Goal: Book appointment/travel/reservation

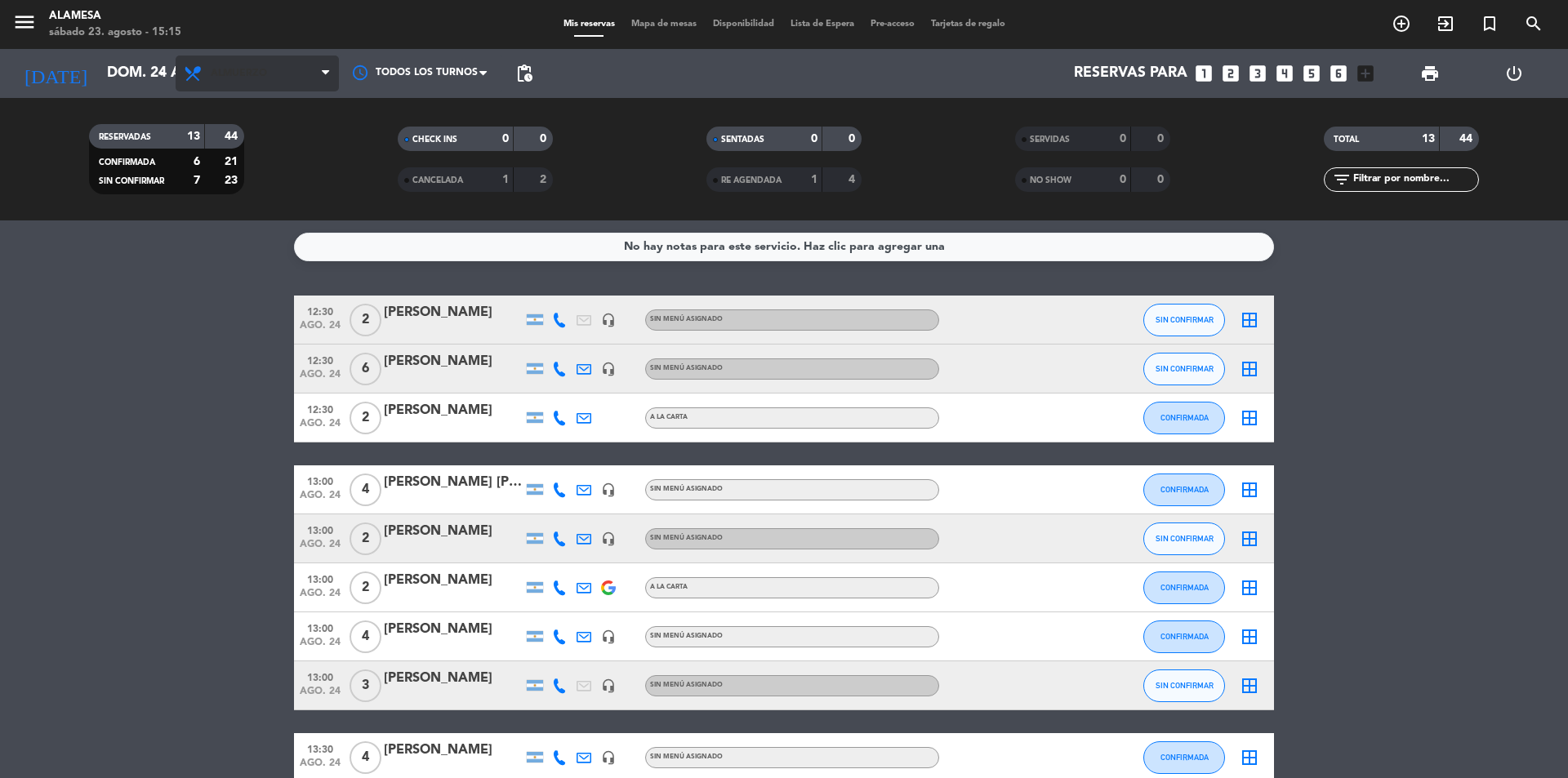
click at [177, 65] on span "Almuerzo" at bounding box center [257, 73] width 163 height 36
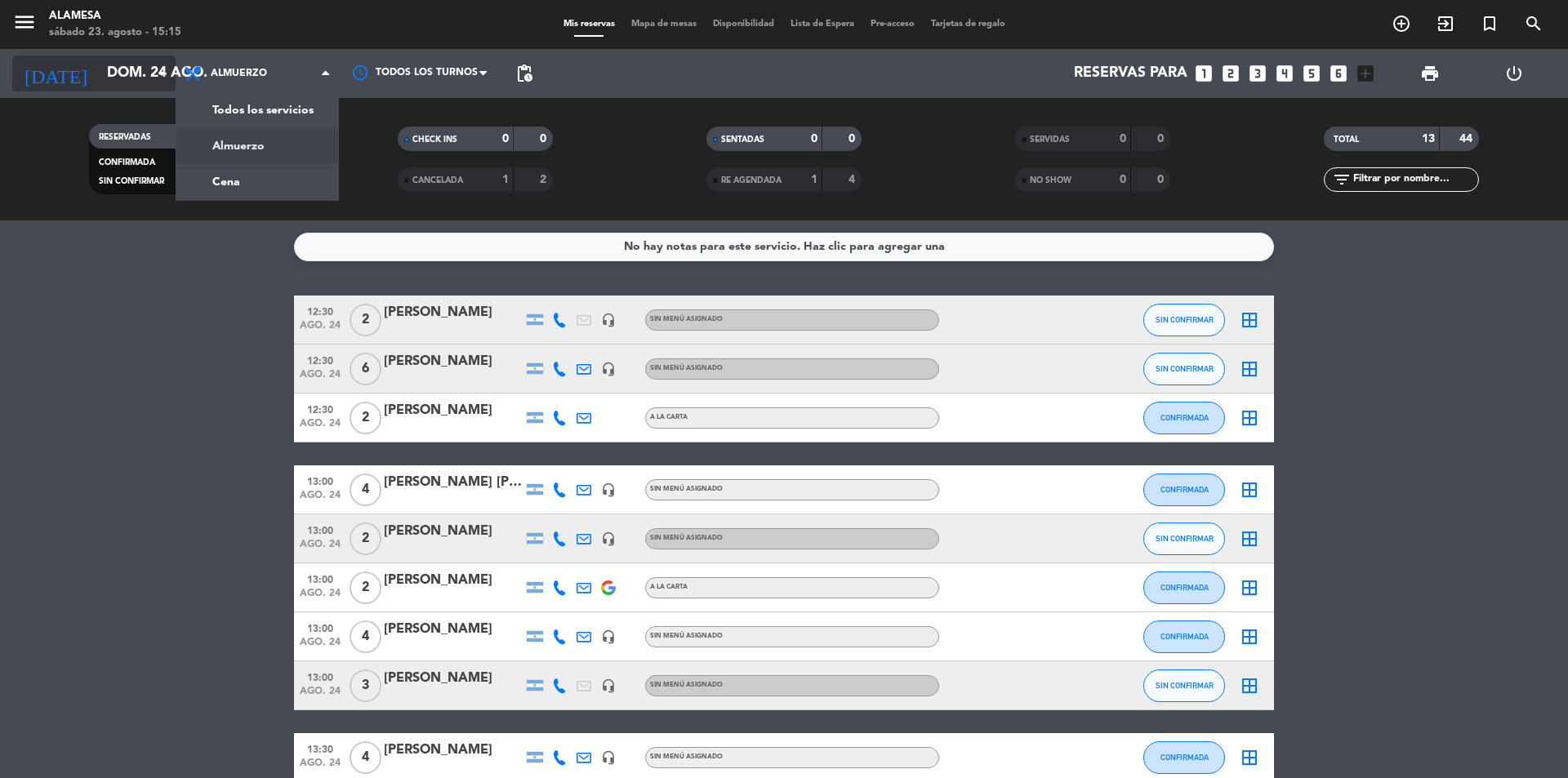
click at [111, 58] on input "dom. 24 ago." at bounding box center [193, 73] width 190 height 32
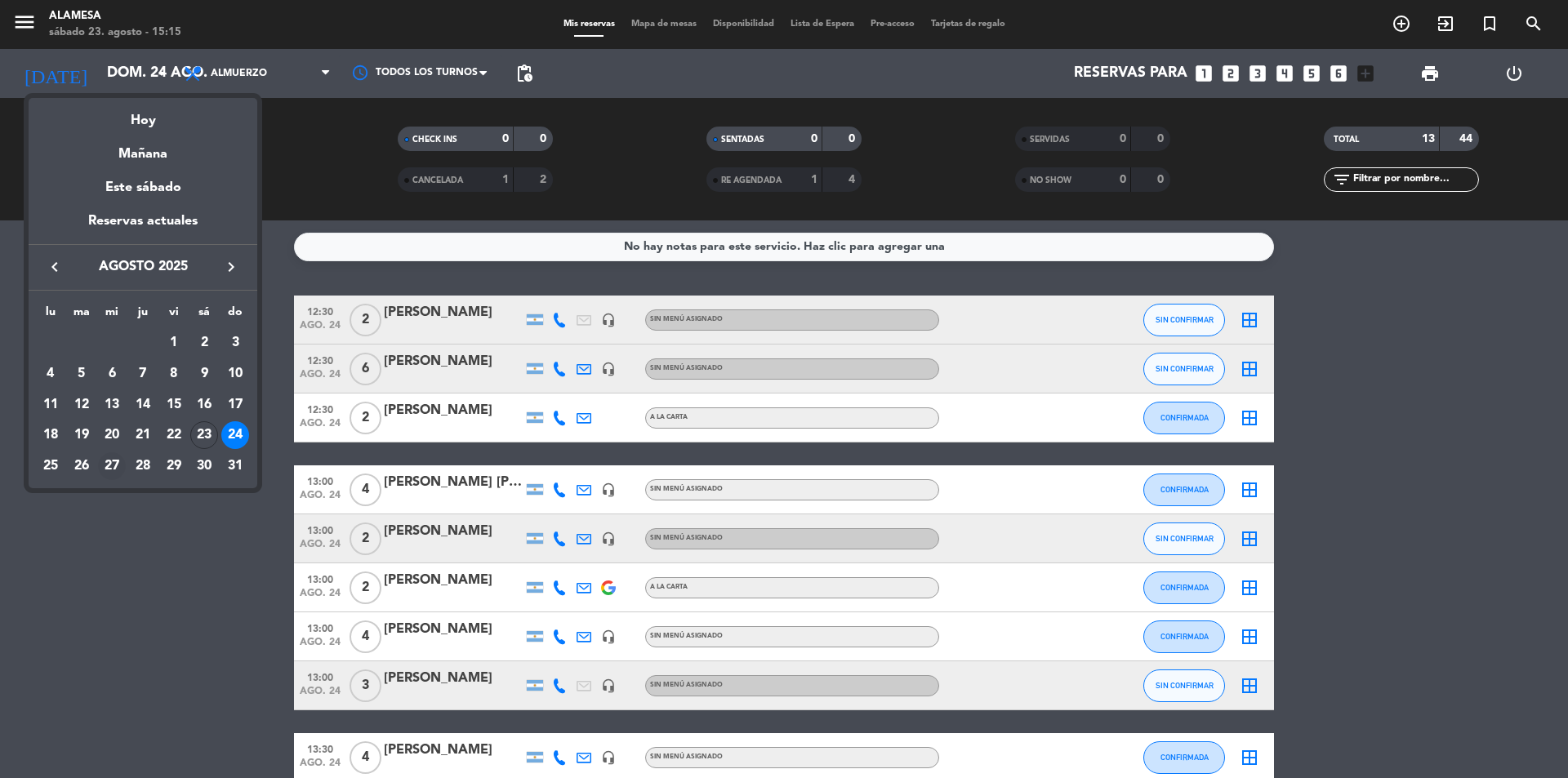
click at [110, 465] on div "27" at bounding box center [112, 466] width 28 height 28
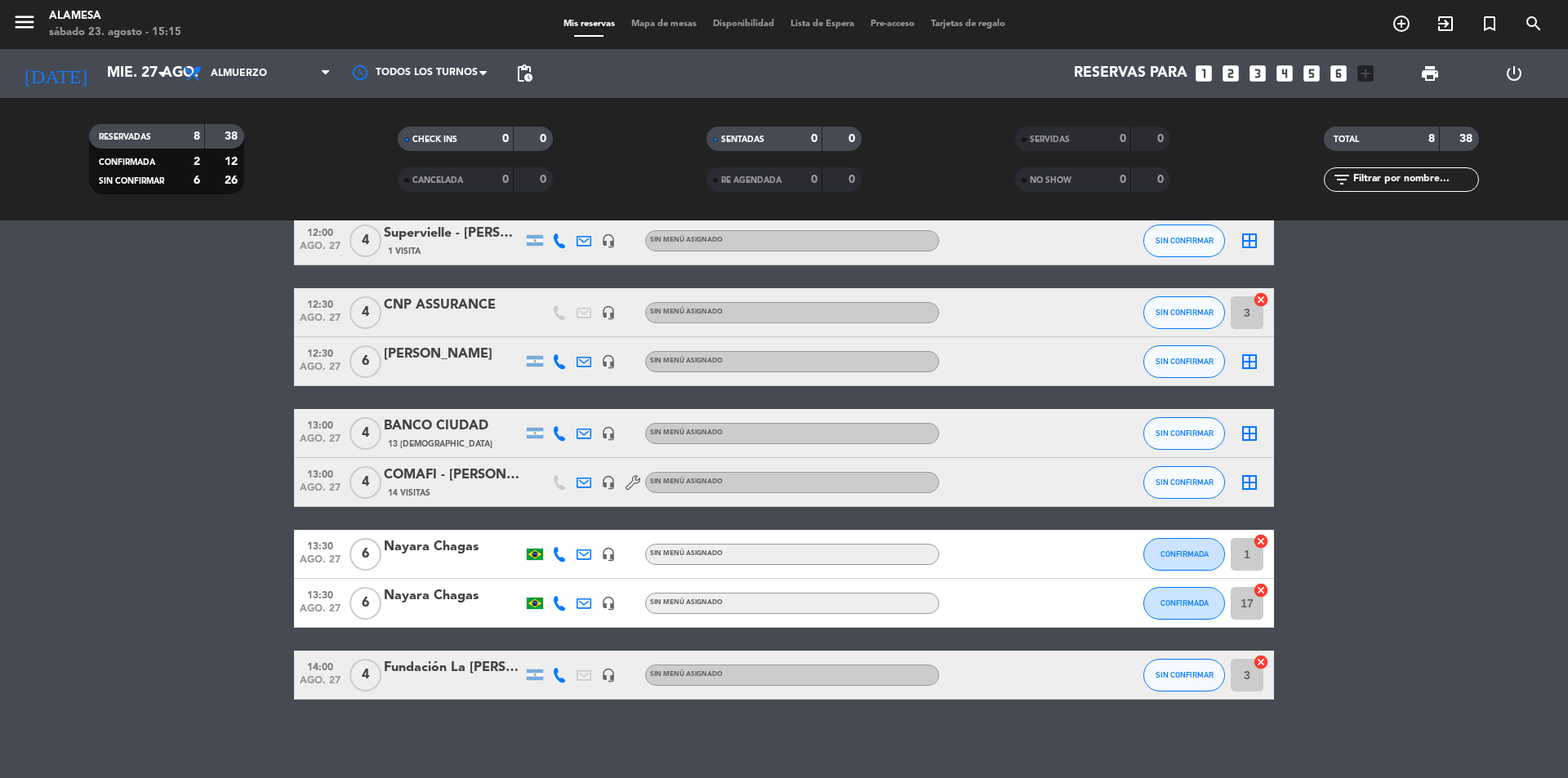
scroll to position [83, 0]
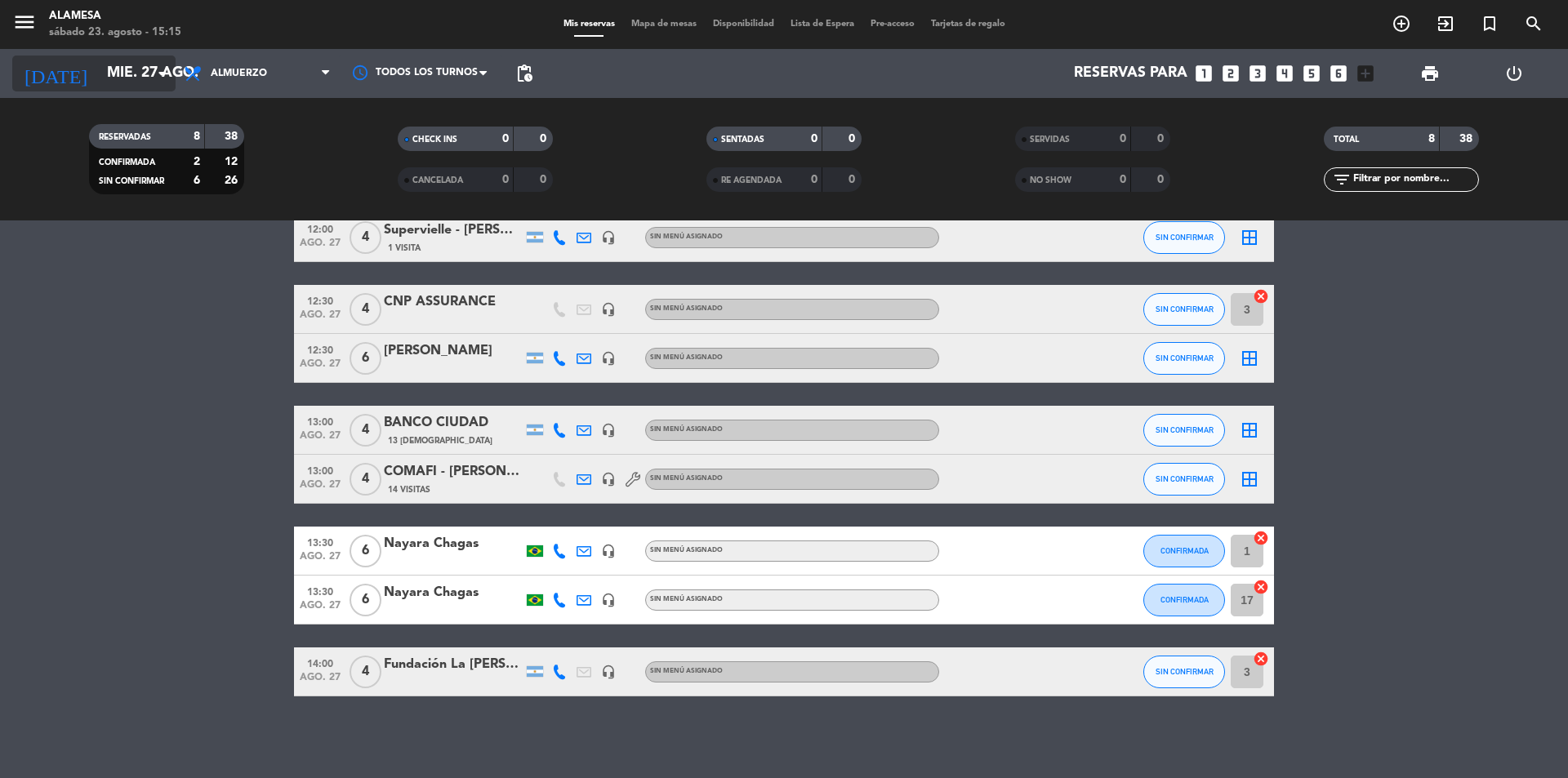
click at [136, 63] on input "mié. 27 ago." at bounding box center [193, 73] width 190 height 32
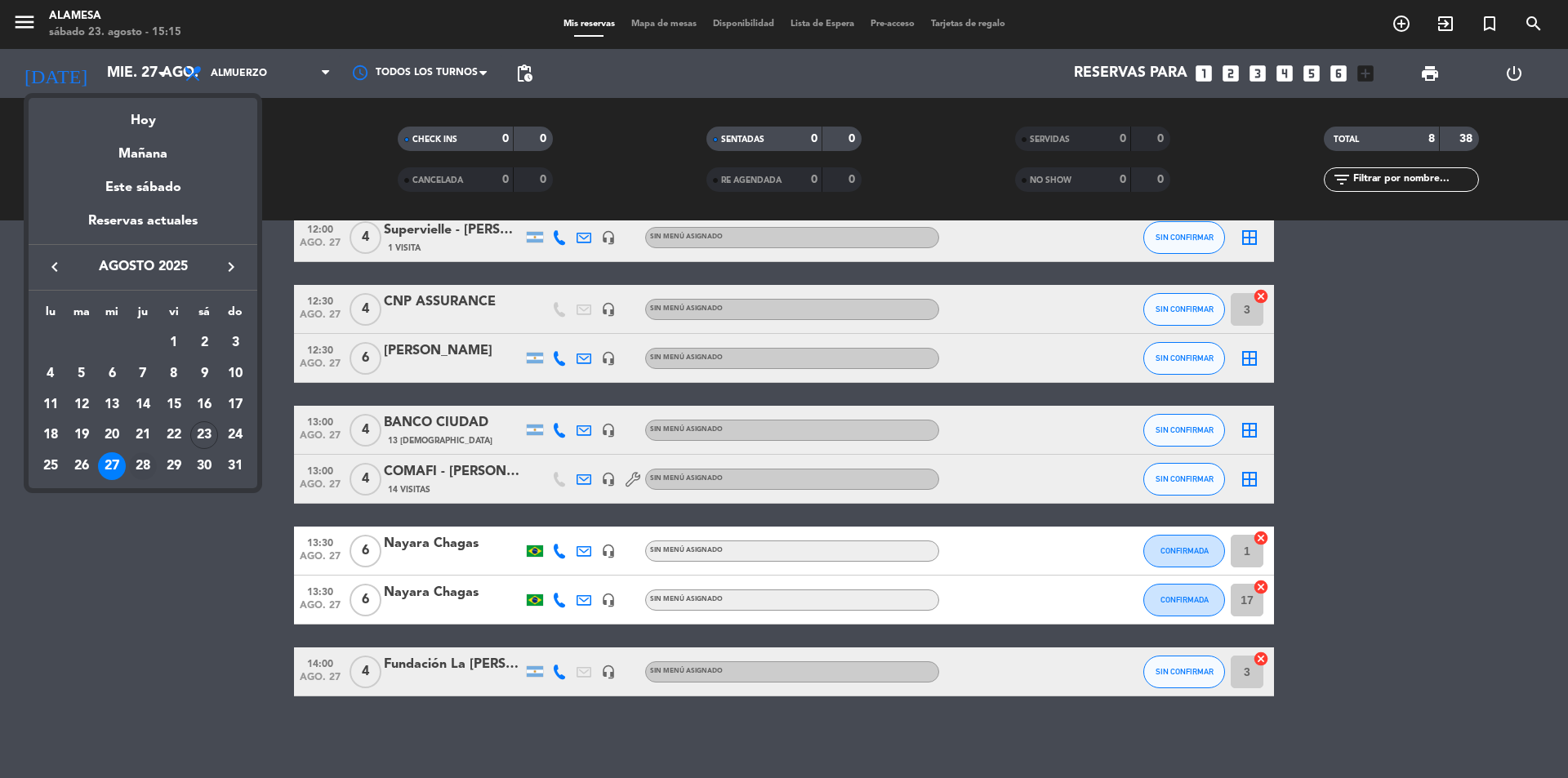
click at [133, 466] on div "28" at bounding box center [143, 466] width 28 height 28
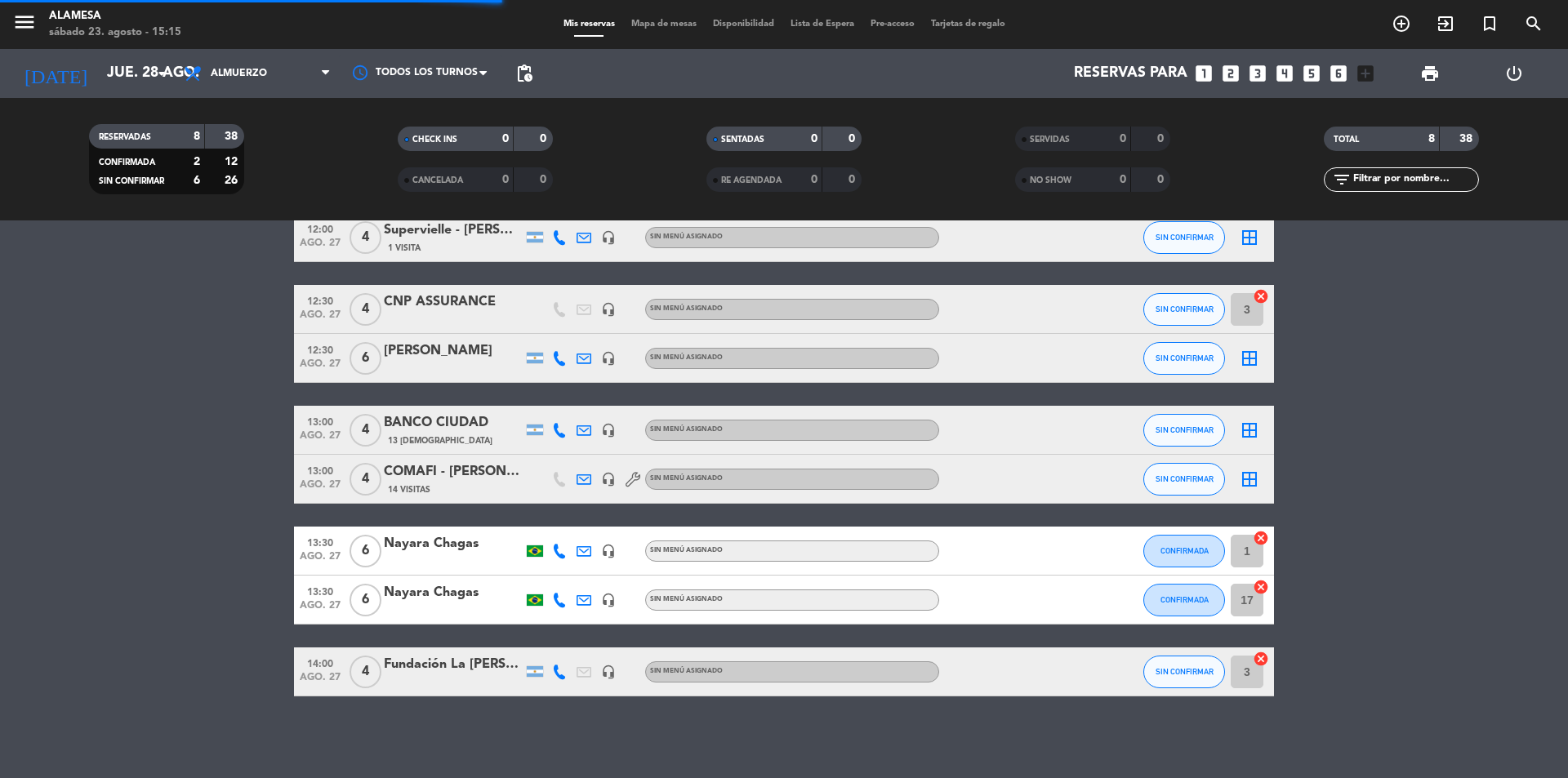
scroll to position [10, 0]
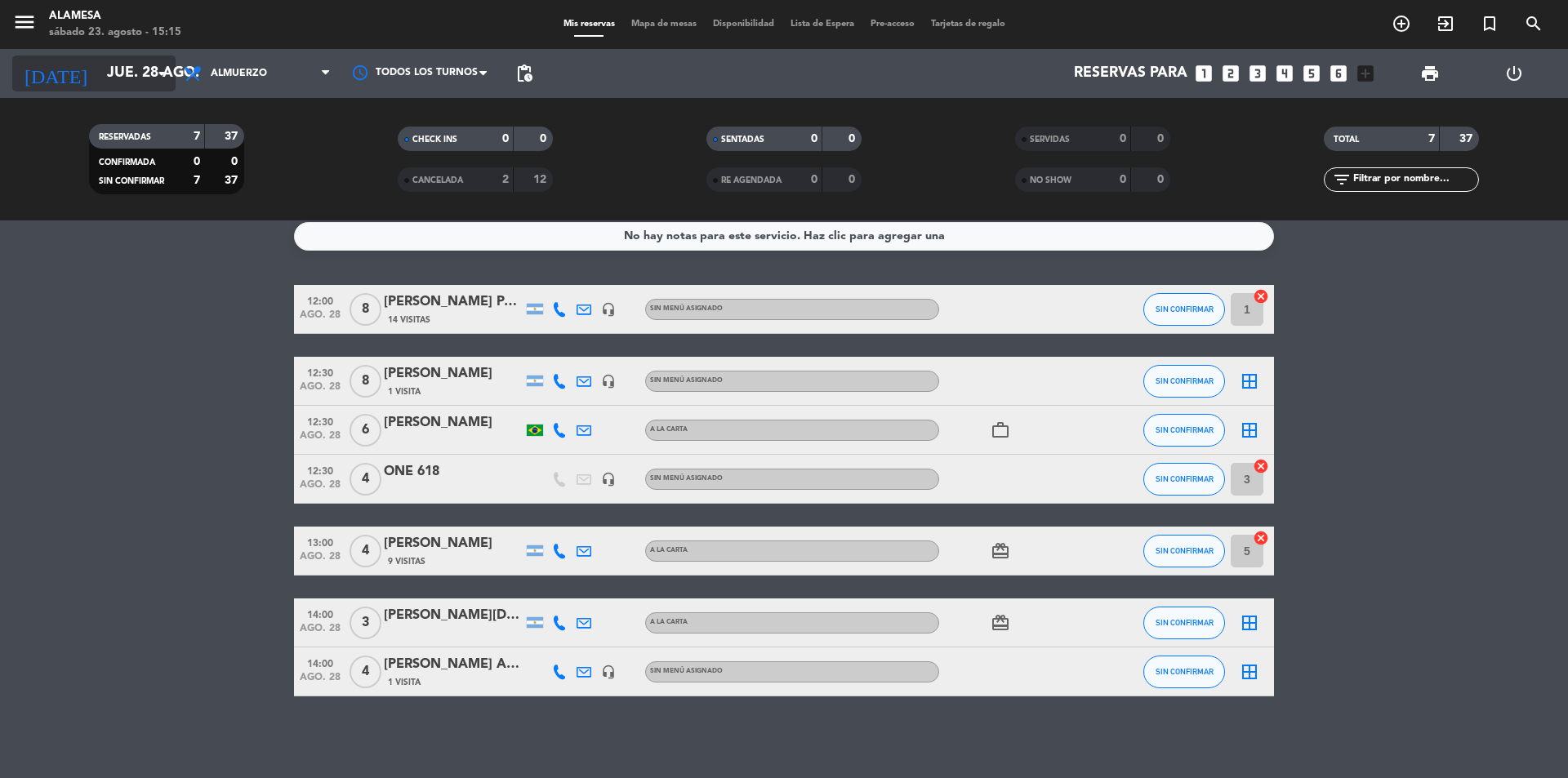
click at [148, 61] on input "jue. 28 ago." at bounding box center [193, 73] width 190 height 32
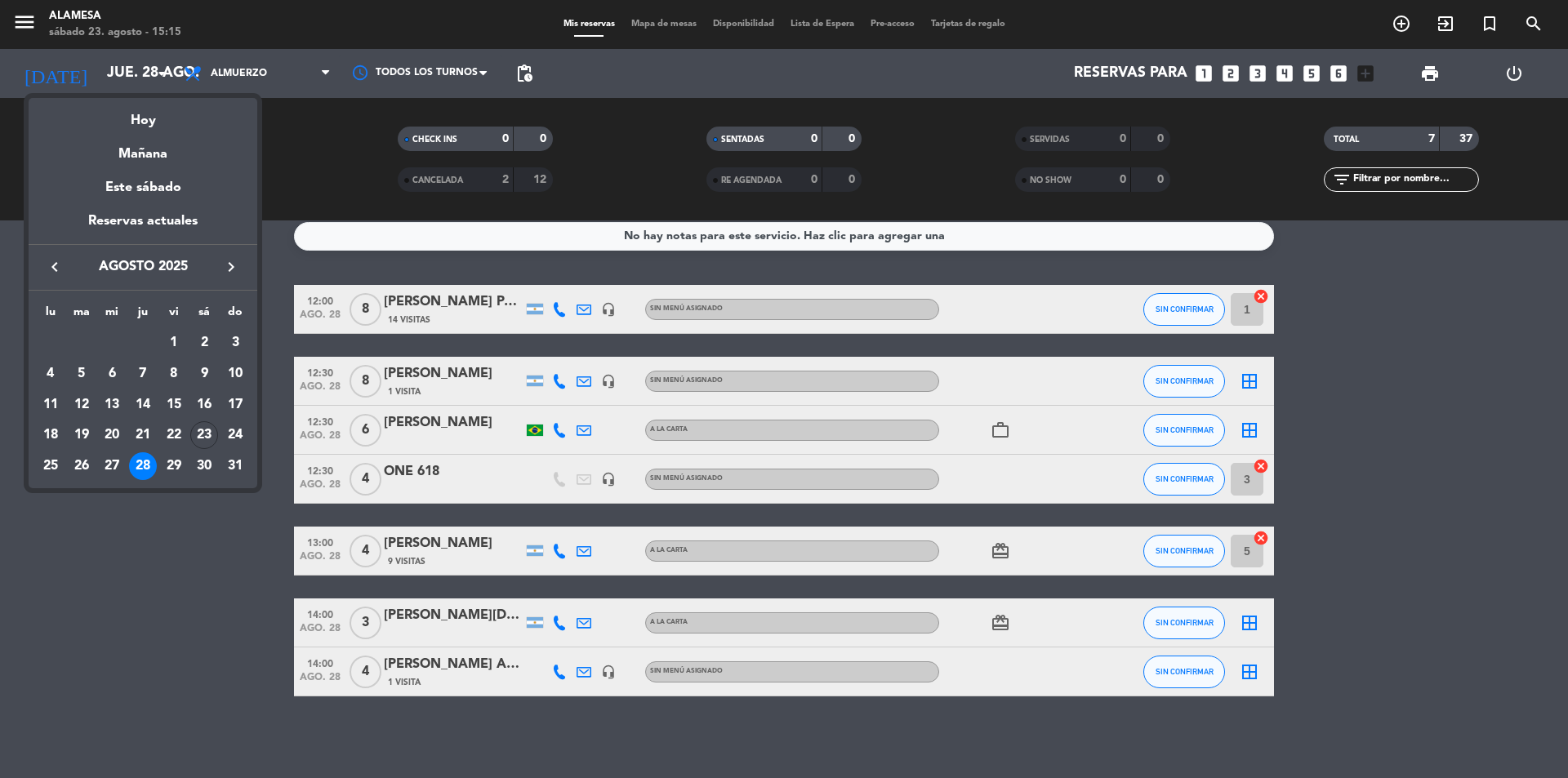
click at [157, 463] on td "28" at bounding box center [143, 466] width 31 height 31
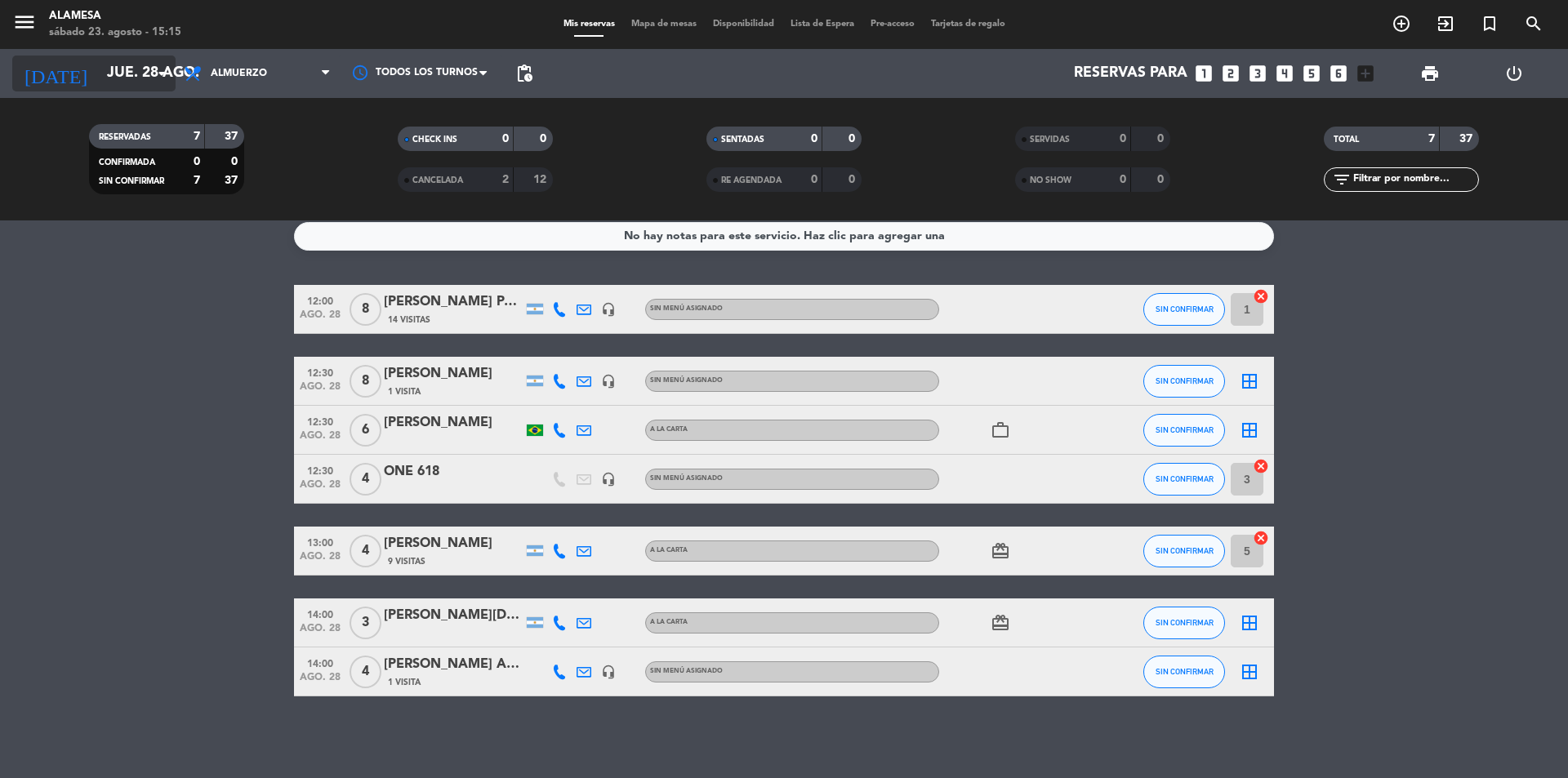
click at [135, 64] on input "jue. 28 ago." at bounding box center [193, 73] width 190 height 32
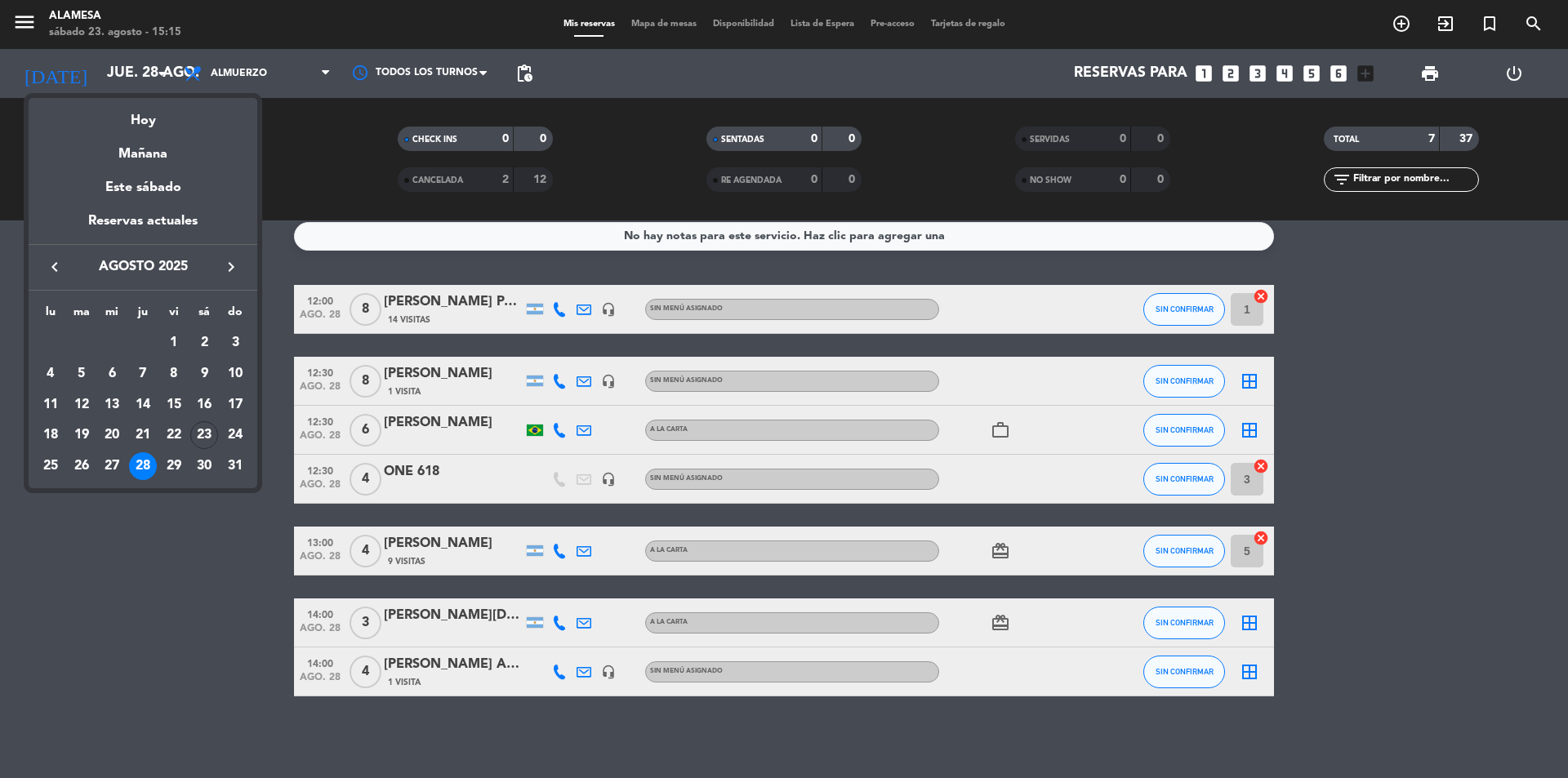
click at [146, 466] on div "28" at bounding box center [143, 466] width 28 height 28
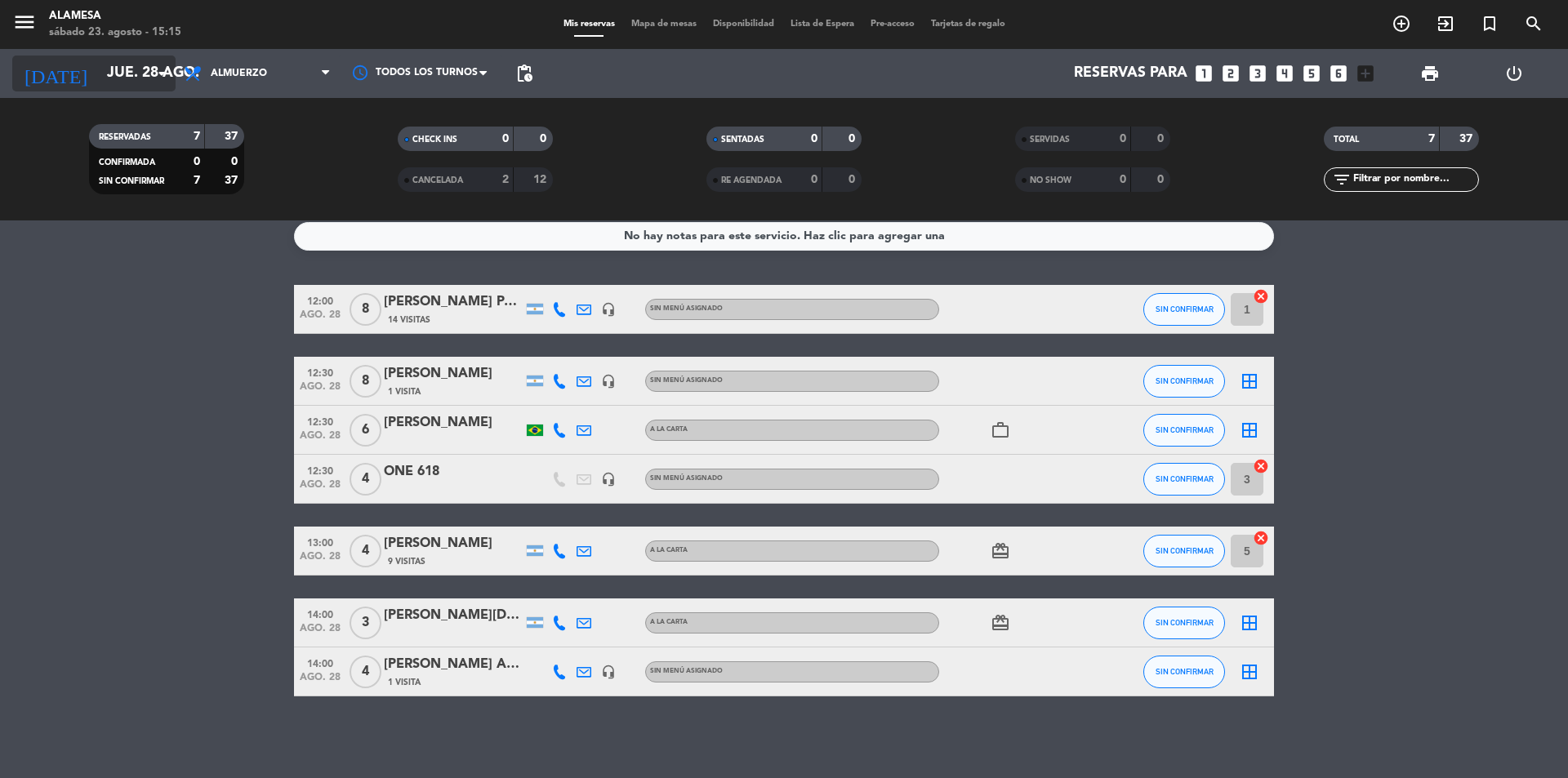
click at [171, 65] on icon "arrow_drop_down" at bounding box center [161, 73] width 20 height 20
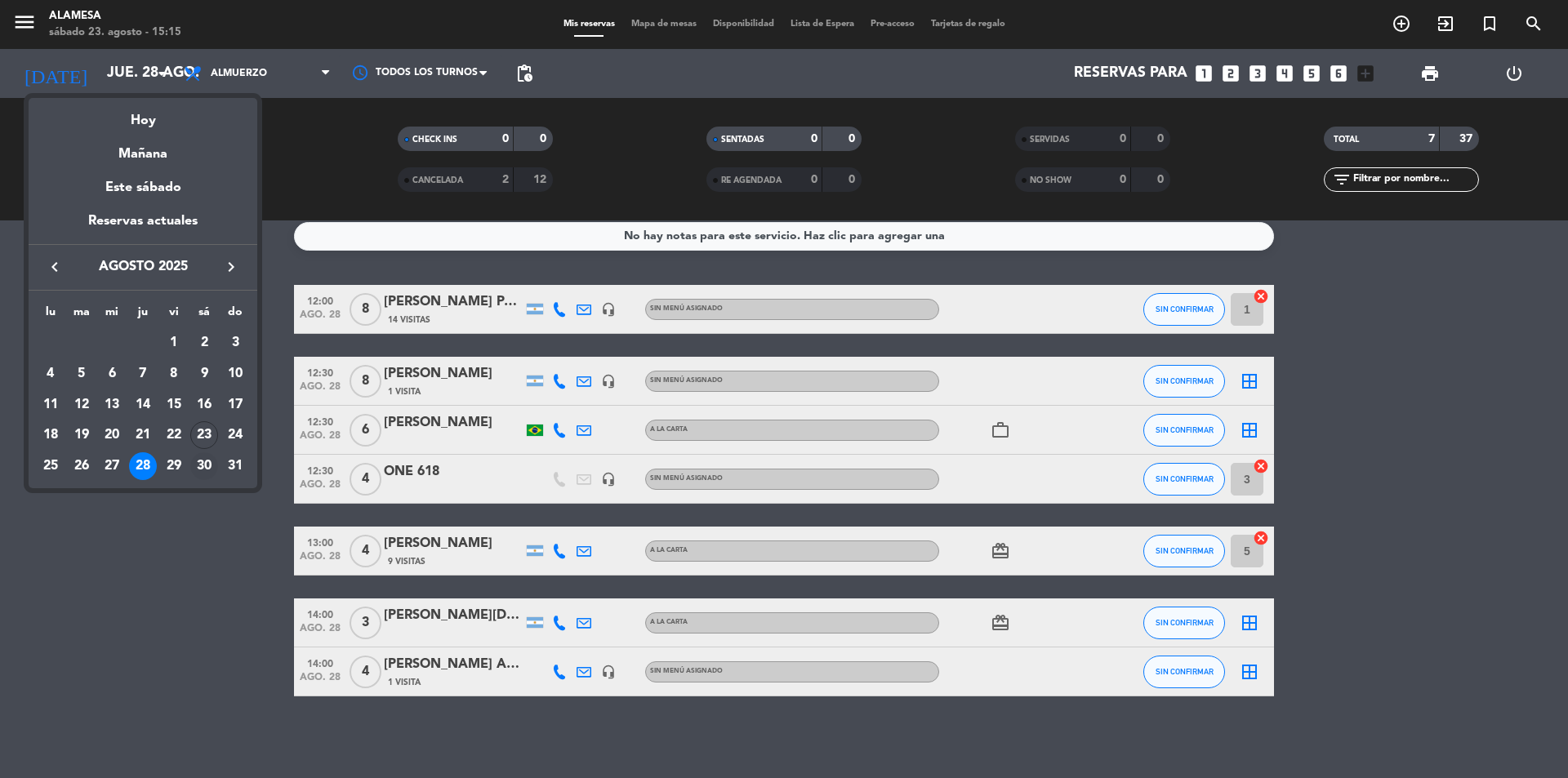
click at [190, 466] on td "30" at bounding box center [205, 466] width 31 height 31
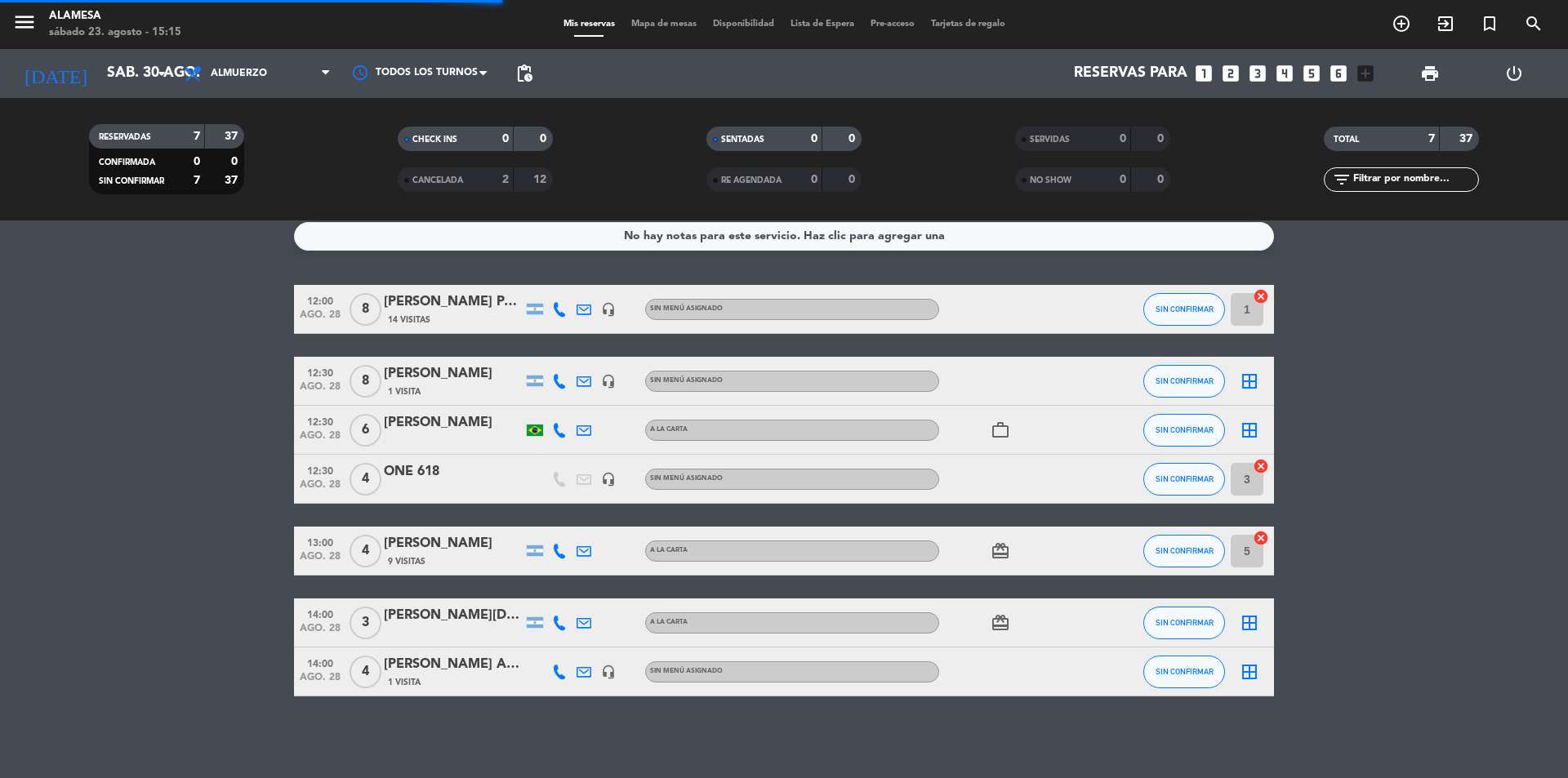
scroll to position [0, 0]
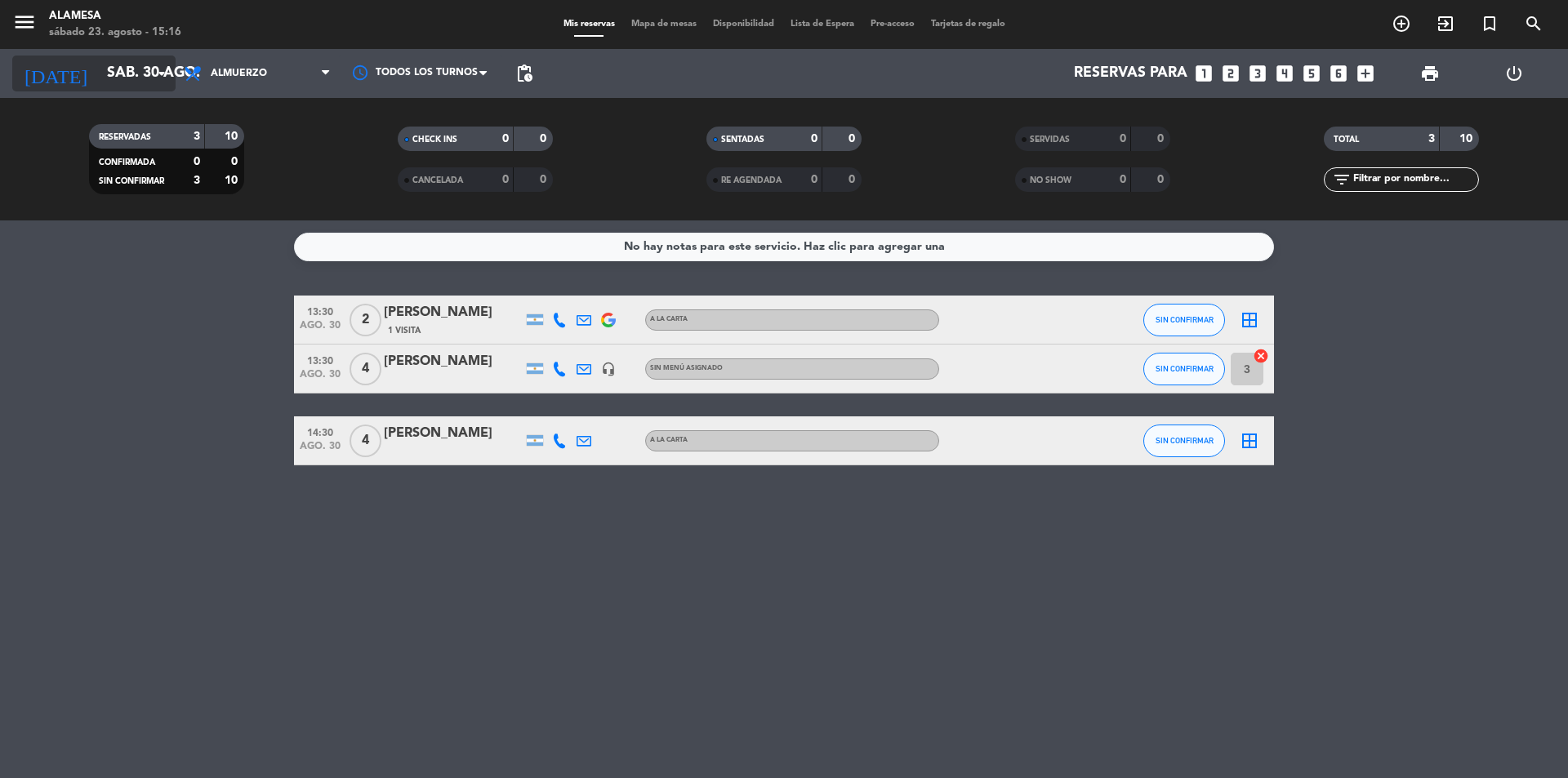
click at [161, 88] on input "sáb. 30 ago." at bounding box center [193, 73] width 190 height 32
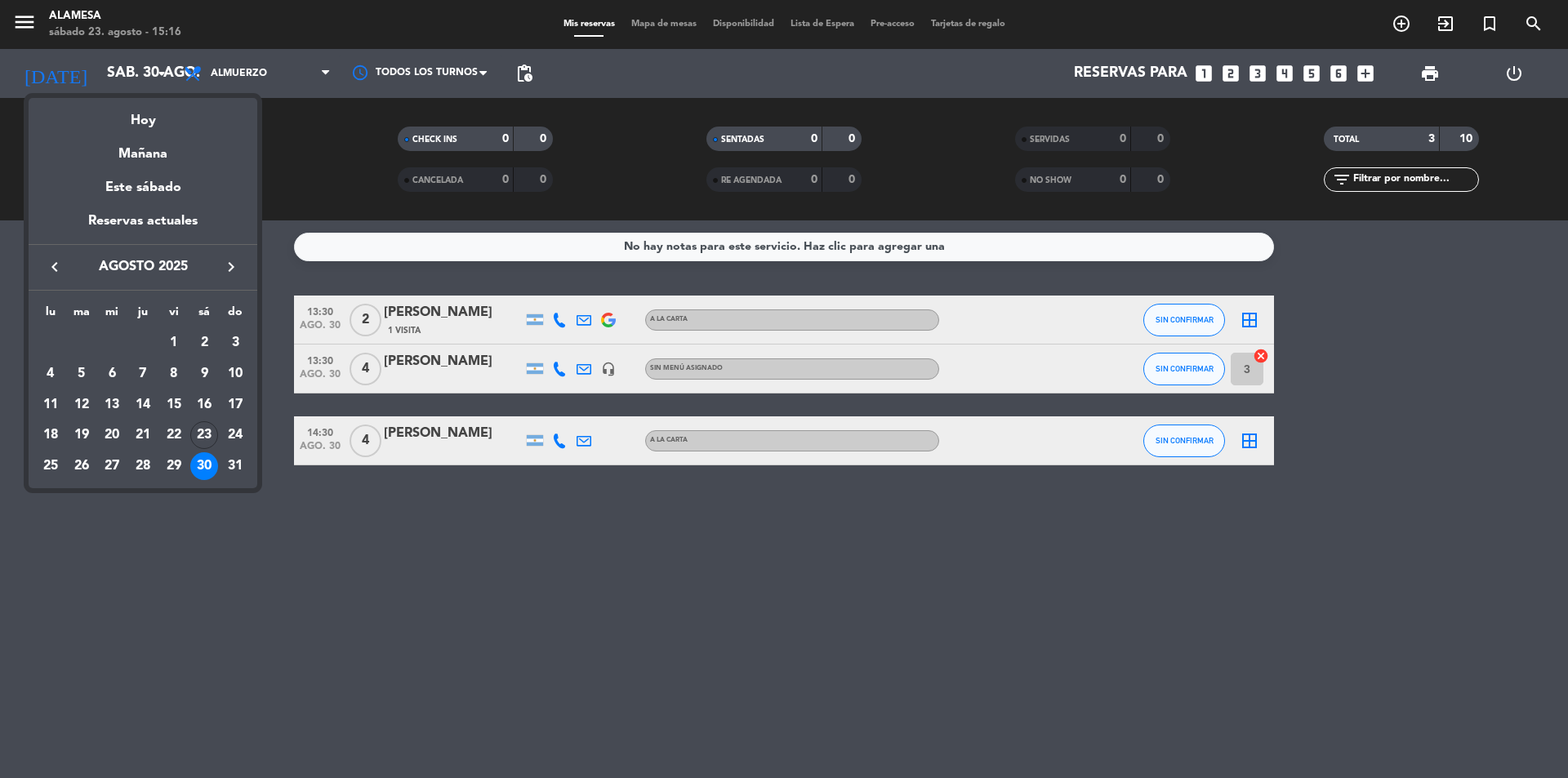
click at [225, 269] on icon "keyboard_arrow_right" at bounding box center [231, 266] width 20 height 20
click at [177, 408] on div "12" at bounding box center [174, 405] width 28 height 28
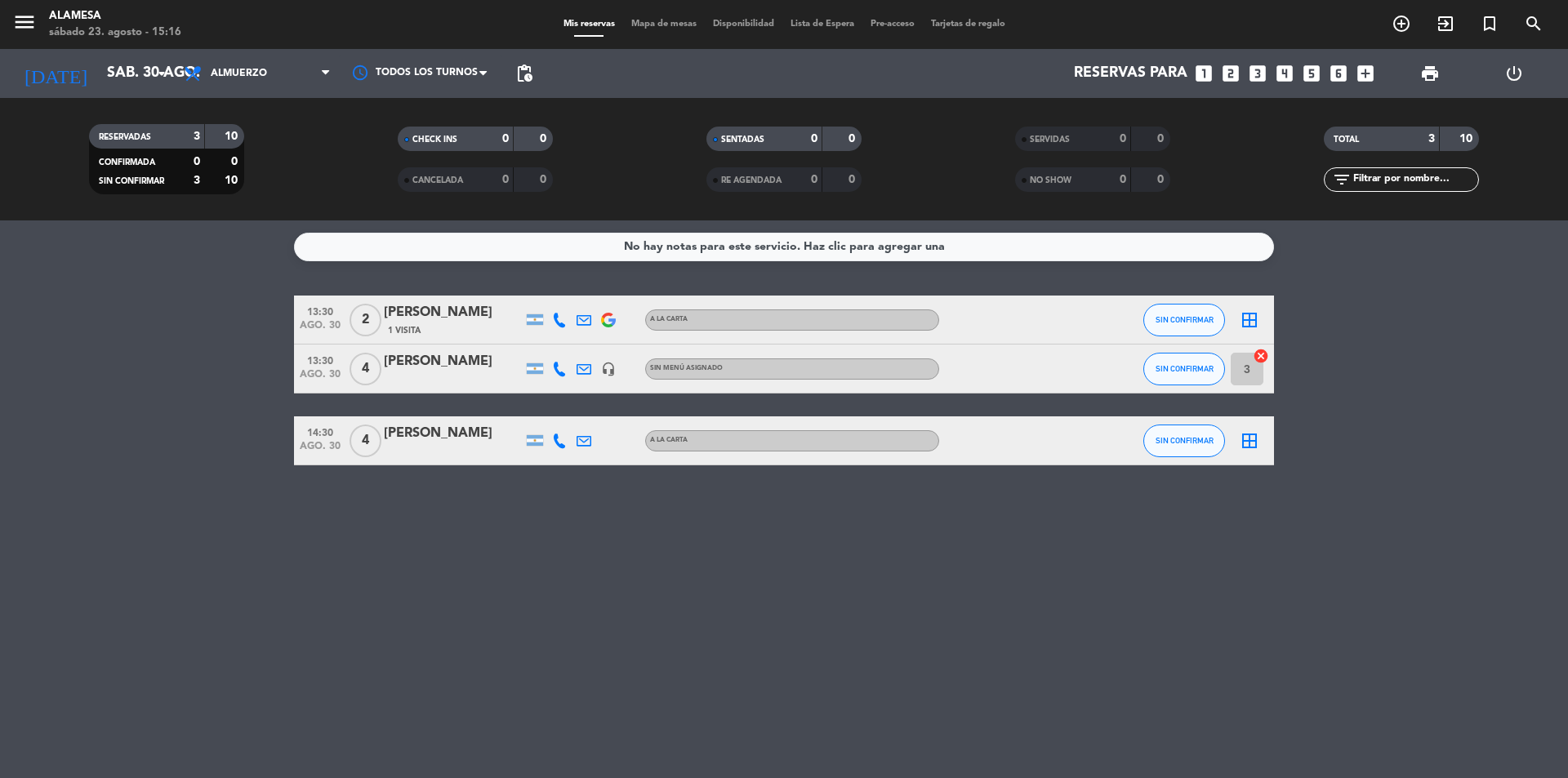
type input "vie. [DATE]"
